Goal: Navigation & Orientation: Find specific page/section

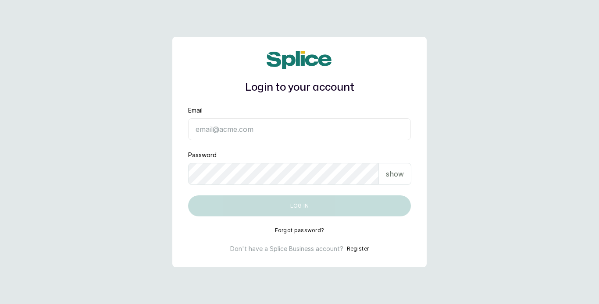
type input "[EMAIL_ADDRESS][DOMAIN_NAME]"
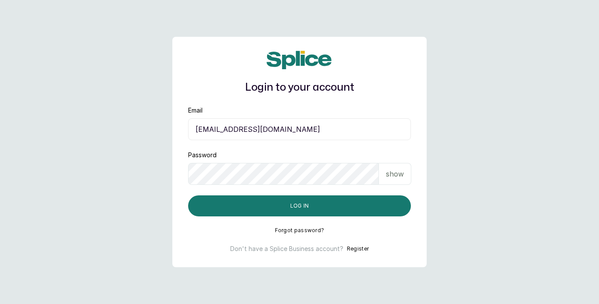
click at [392, 174] on p "show" at bounding box center [395, 174] width 18 height 11
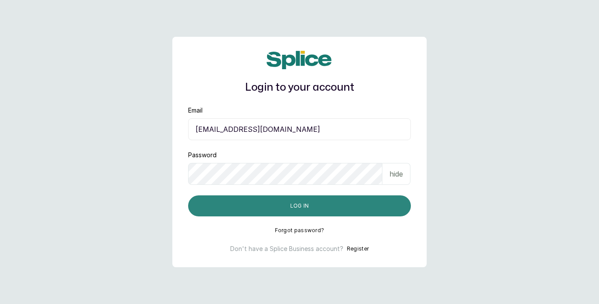
click at [351, 212] on button "Log in" at bounding box center [299, 205] width 223 height 21
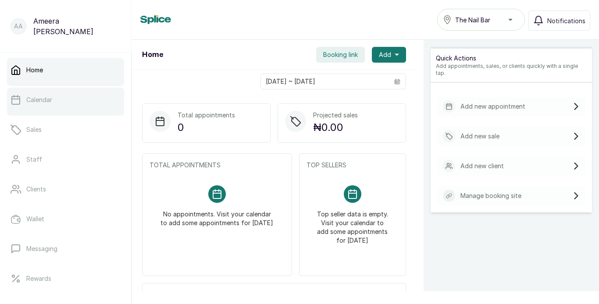
click at [62, 105] on link "Calendar" at bounding box center [65, 100] width 117 height 25
